Goal: Information Seeking & Learning: Find specific fact

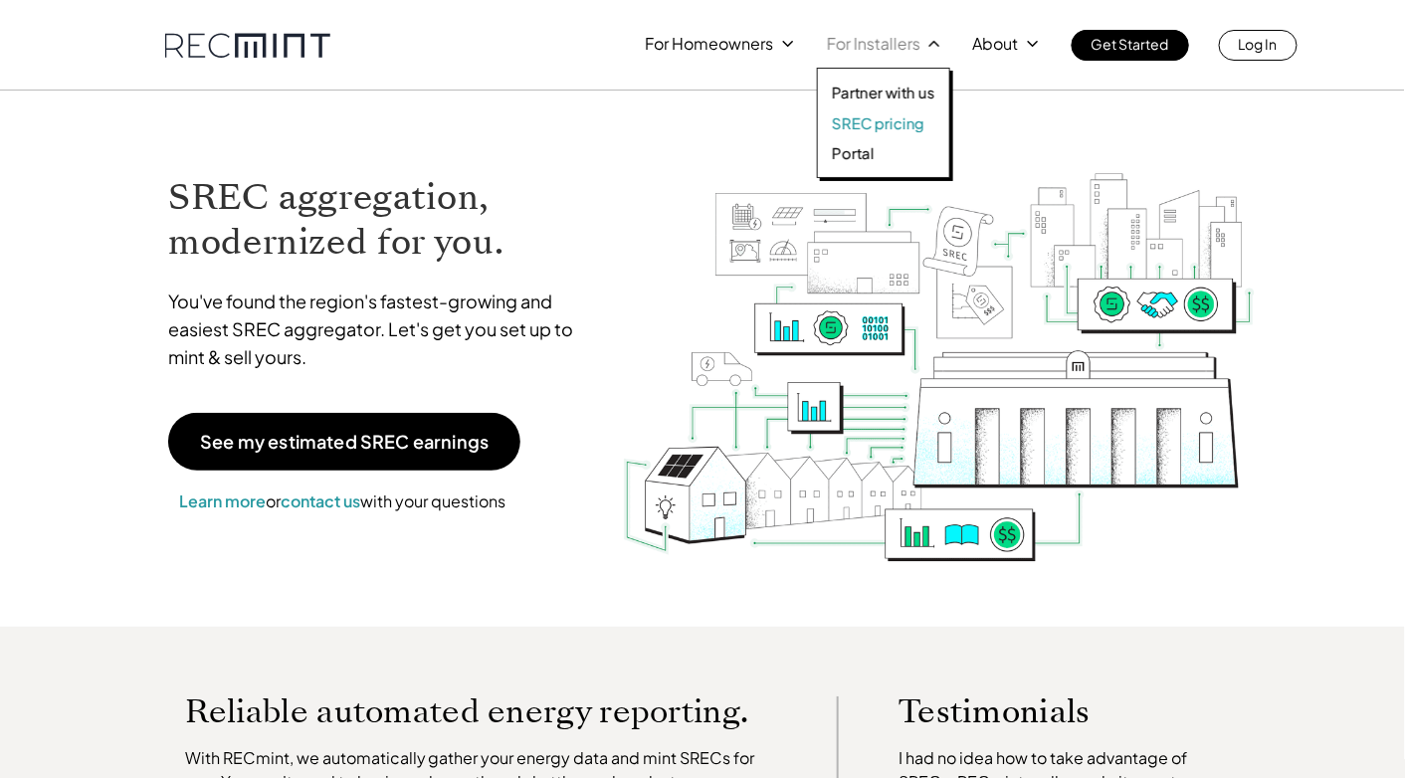
click at [888, 130] on p "SREC pricing" at bounding box center [878, 123] width 93 height 20
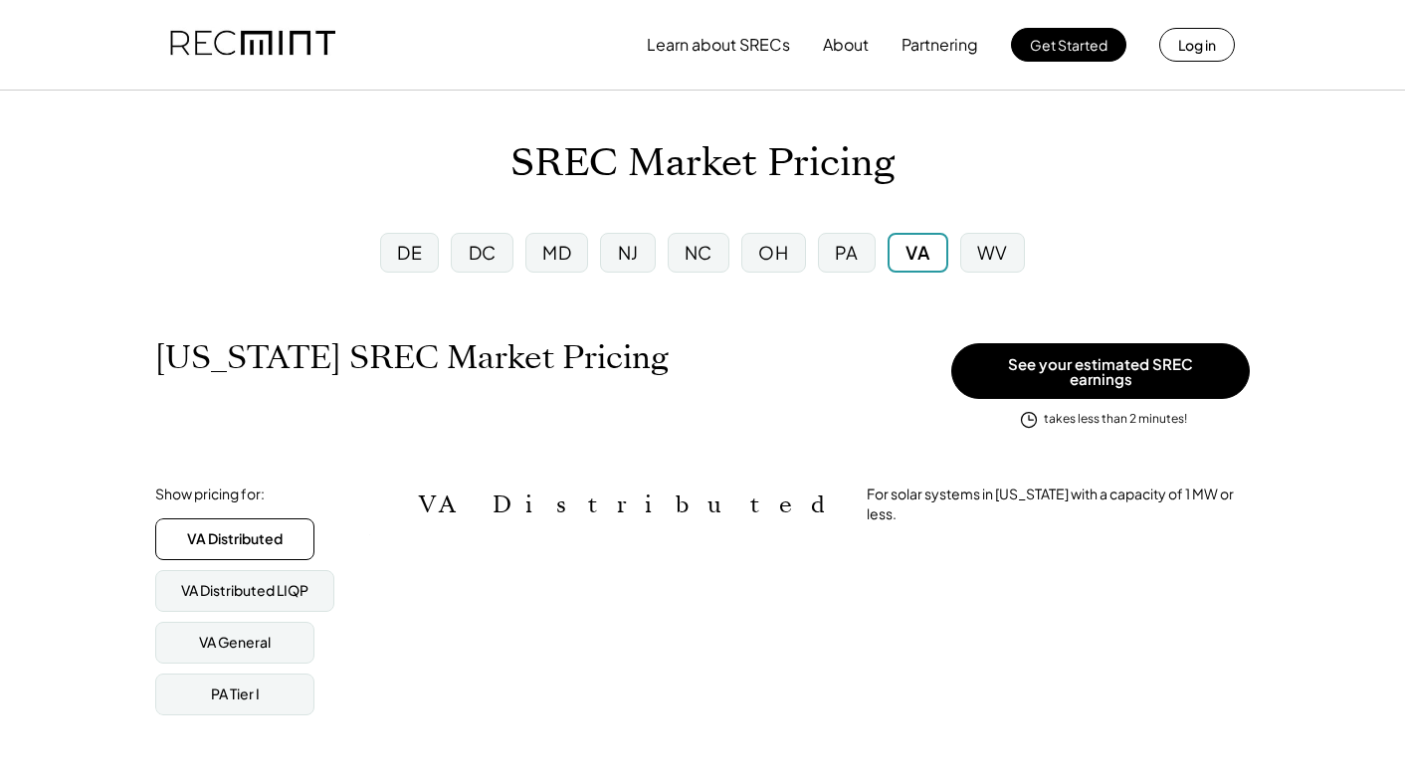
click at [533, 259] on div "MD" at bounding box center [557, 253] width 63 height 40
